Goal: Check status: Check status

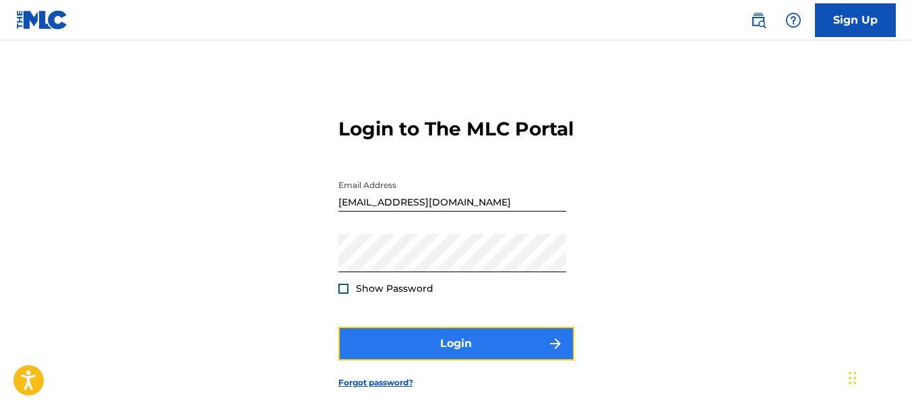
click at [461, 361] on button "Login" at bounding box center [456, 344] width 236 height 34
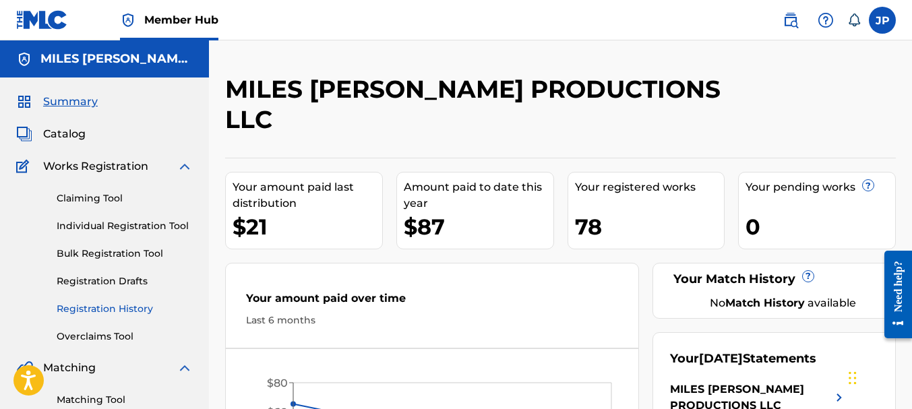
click at [101, 305] on link "Registration History" at bounding box center [125, 309] width 136 height 14
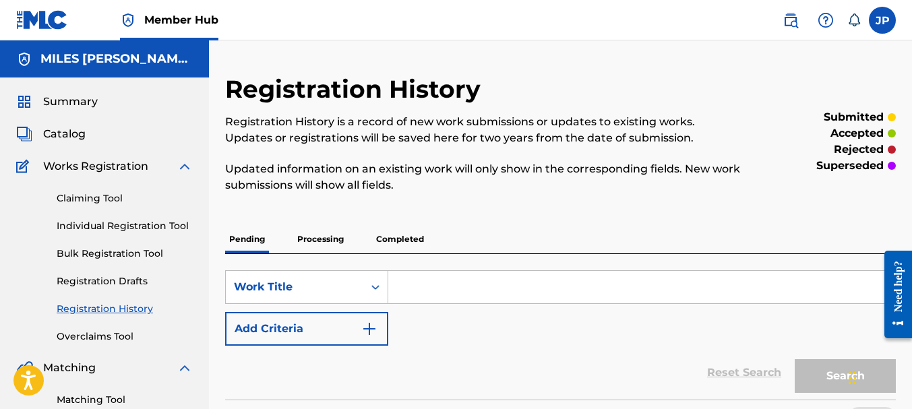
click at [420, 241] on p "Completed" at bounding box center [400, 239] width 56 height 28
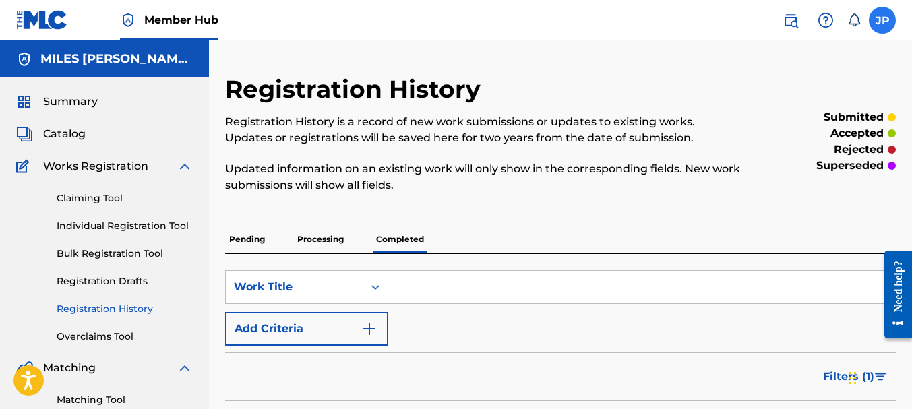
click at [881, 21] on label at bounding box center [882, 20] width 27 height 27
click at [883, 20] on input "JP [PERSON_NAME] [EMAIL_ADDRESS][DOMAIN_NAME] Notification Preferences Profile …" at bounding box center [883, 20] width 0 height 0
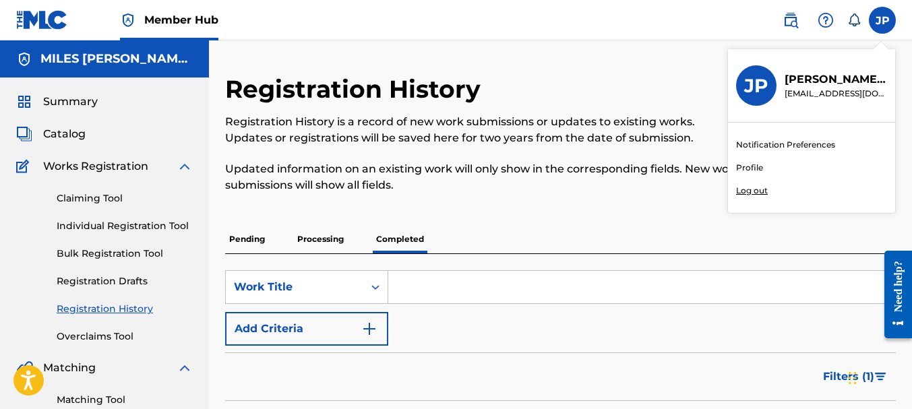
click at [744, 192] on p "Log out" at bounding box center [752, 191] width 32 height 12
click at [883, 20] on input "JP [PERSON_NAME] [EMAIL_ADDRESS][DOMAIN_NAME] Notification Preferences Profile …" at bounding box center [883, 20] width 0 height 0
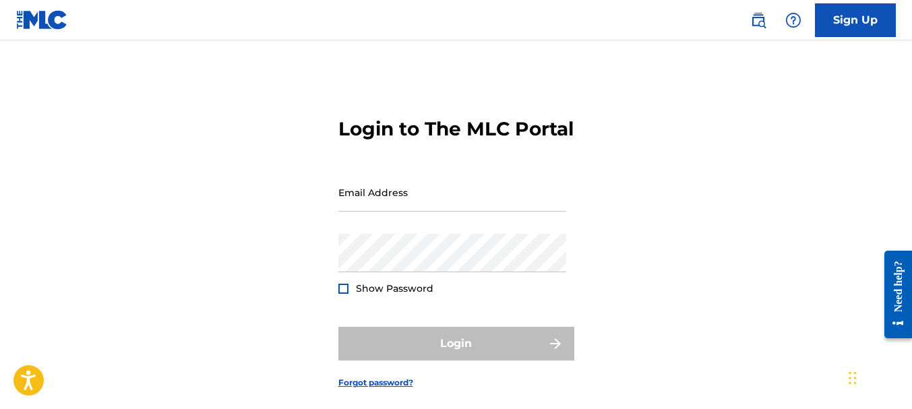
type input "[EMAIL_ADDRESS][DOMAIN_NAME]"
